Goal: Find specific page/section: Find specific page/section

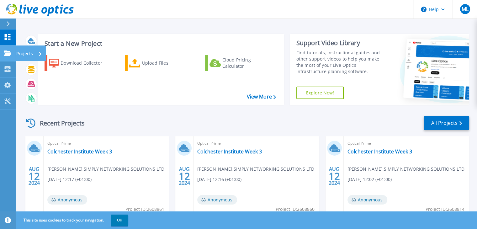
click at [25, 52] on p "Projects" at bounding box center [24, 53] width 17 height 16
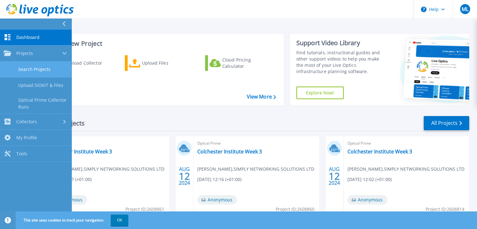
click at [25, 67] on link "Search Projects" at bounding box center [36, 70] width 72 height 16
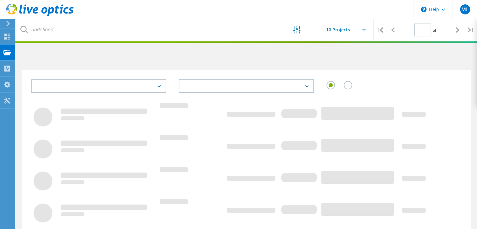
type input "1"
